Goal: Find specific page/section: Find specific page/section

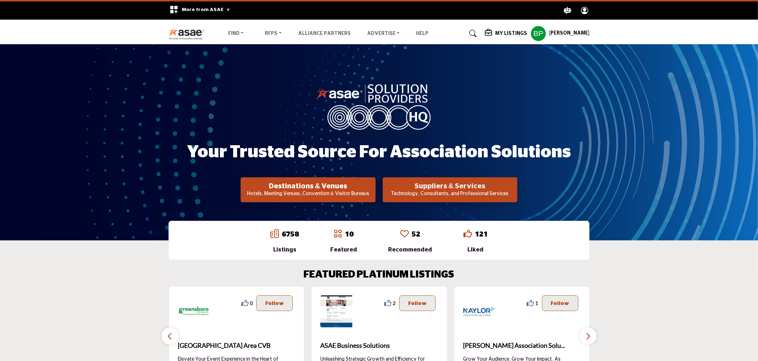
click at [373, 184] on h2 "Suppliers & Services" at bounding box center [308, 186] width 130 height 9
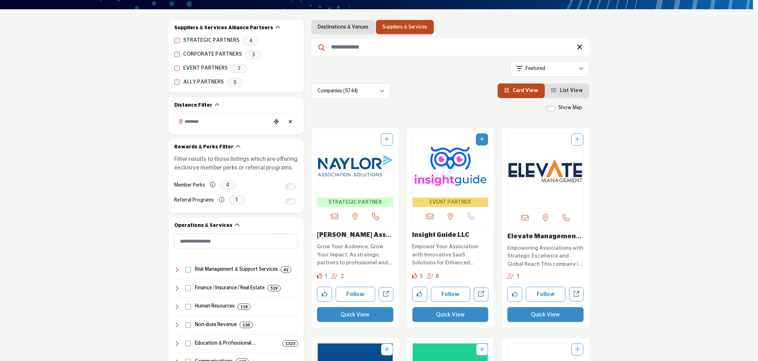
scroll to position [119, 0]
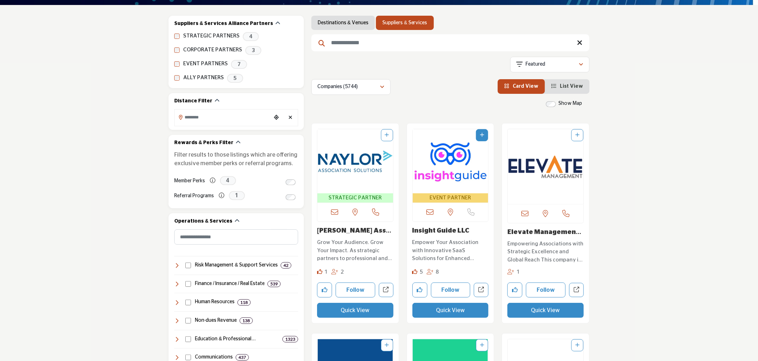
click at [434, 156] on img "Open Listing in new tab" at bounding box center [451, 161] width 76 height 64
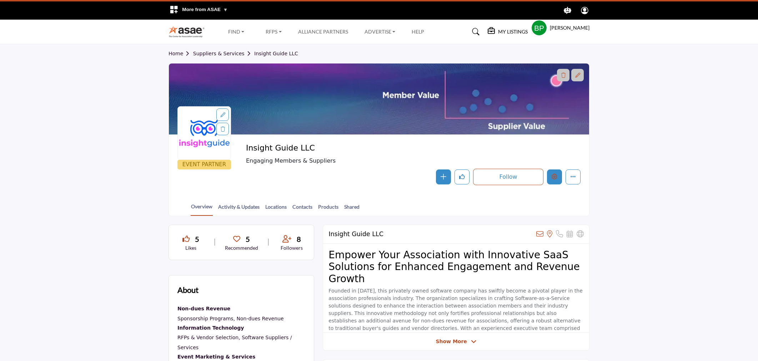
click at [0, 0] on div at bounding box center [0, 0] width 0 height 0
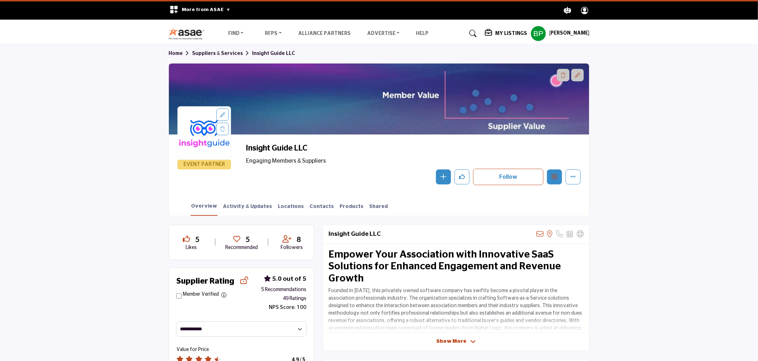
click at [550, 178] on button "Edit company" at bounding box center [554, 177] width 15 height 15
